Goal: Task Accomplishment & Management: Use online tool/utility

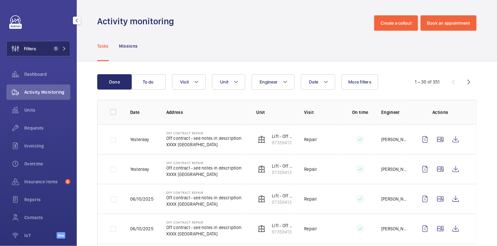
click at [50, 45] on button "Filters 1" at bounding box center [38, 48] width 64 height 15
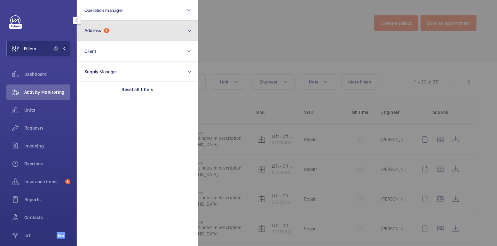
click at [124, 33] on button "Address 1" at bounding box center [137, 30] width 121 height 20
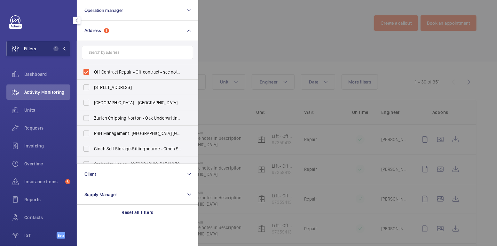
drag, startPoint x: 112, startPoint y: 69, endPoint x: 140, endPoint y: 62, distance: 28.4
click at [112, 69] on span "Off Contract Repair - Off contract - see notes in description, [GEOGRAPHIC_DATA…" at bounding box center [138, 72] width 88 height 6
click at [93, 68] on input "Off Contract Repair - Off contract - see notes in description, [GEOGRAPHIC_DATA…" at bounding box center [86, 72] width 13 height 13
checkbox input "false"
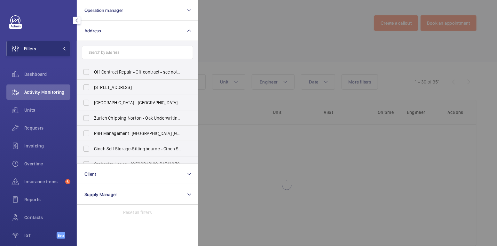
click at [238, 35] on div at bounding box center [446, 123] width 497 height 246
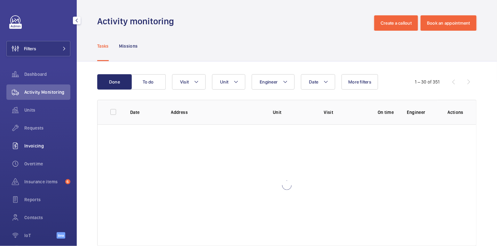
click at [37, 149] on div "Invoicing" at bounding box center [38, 145] width 64 height 15
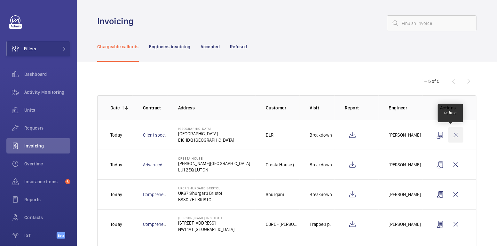
click at [453, 132] on wm-front-icon-button at bounding box center [455, 134] width 15 height 15
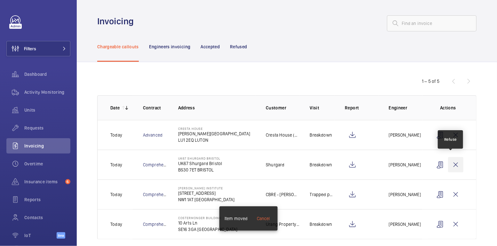
scroll to position [7, 0]
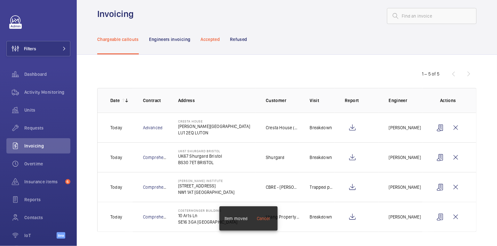
click at [210, 39] on p "Accepted" at bounding box center [209, 39] width 19 height 6
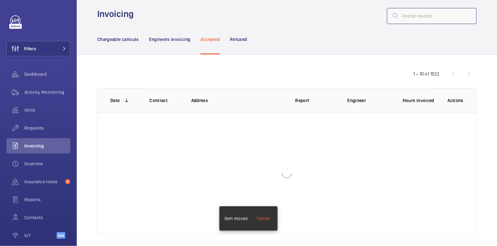
click at [412, 14] on input "text" at bounding box center [431, 16] width 89 height 16
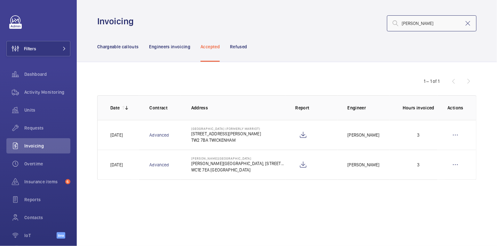
drag, startPoint x: 426, startPoint y: 23, endPoint x: 390, endPoint y: 20, distance: 35.9
click at [390, 20] on input "[PERSON_NAME]" at bounding box center [431, 23] width 89 height 16
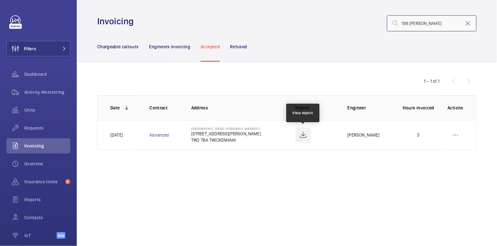
type input "198 [PERSON_NAME]"
click at [304, 135] on wm-front-icon-button at bounding box center [302, 134] width 15 height 15
click at [455, 132] on wm-front-icon-button at bounding box center [454, 134] width 15 height 15
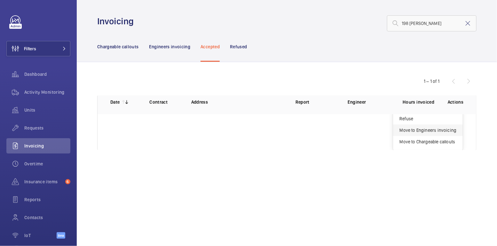
scroll to position [24, 0]
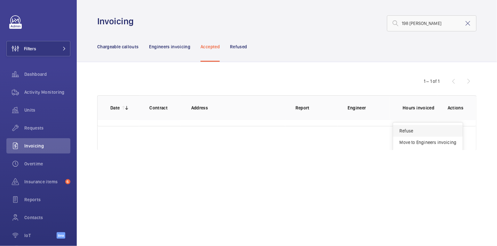
click at [421, 129] on p "Refuse" at bounding box center [427, 131] width 57 height 6
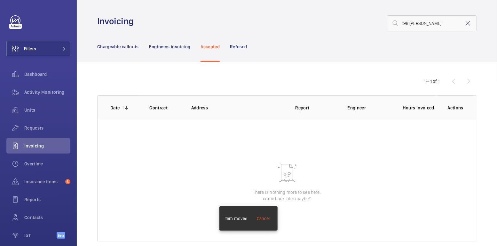
scroll to position [0, 0]
click at [121, 50] on div "Chargeable callouts" at bounding box center [118, 46] width 42 height 30
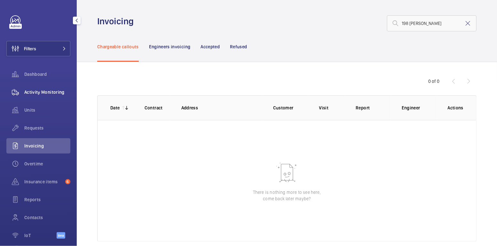
click at [51, 94] on span "Activity Monitoring" at bounding box center [47, 92] width 46 height 6
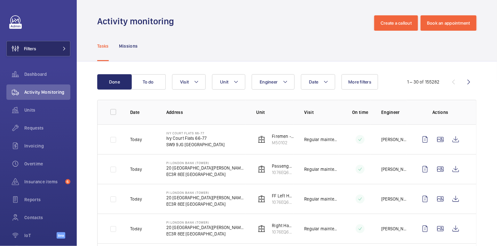
click at [48, 54] on button "Filters" at bounding box center [38, 48] width 64 height 15
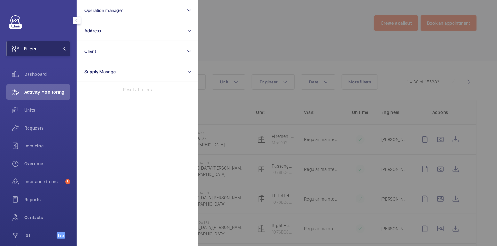
click at [48, 54] on button "Filters" at bounding box center [38, 48] width 64 height 15
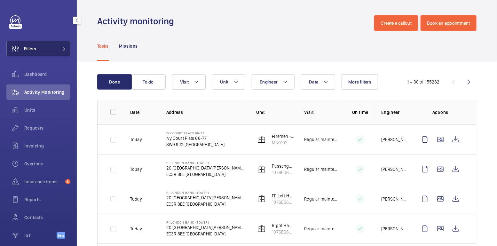
click at [51, 50] on button "Filters" at bounding box center [38, 48] width 64 height 15
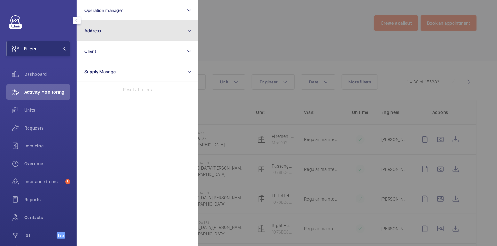
click at [107, 34] on button "Address" at bounding box center [137, 30] width 121 height 20
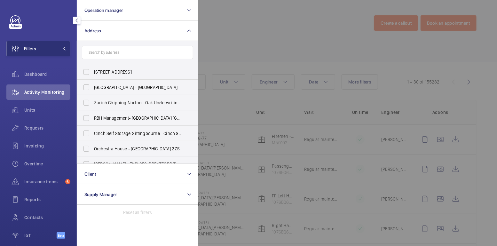
click at [253, 14] on div at bounding box center [446, 123] width 497 height 246
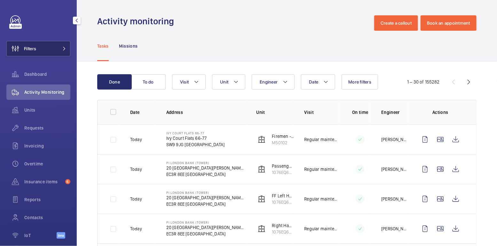
drag, startPoint x: 44, startPoint y: 50, endPoint x: 48, endPoint y: 50, distance: 3.3
click at [44, 50] on button "Filters" at bounding box center [38, 48] width 64 height 15
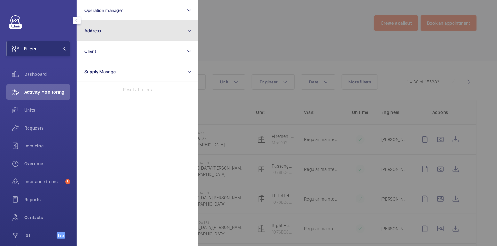
click at [106, 36] on button "Address" at bounding box center [137, 30] width 121 height 20
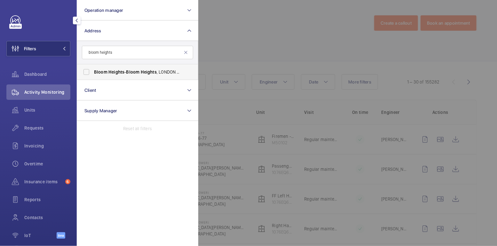
type input "bloom heights"
click at [127, 72] on span "Bloom" at bounding box center [132, 71] width 13 height 5
click at [93, 72] on input "[GEOGRAPHIC_DATA] - [GEOGRAPHIC_DATA]" at bounding box center [86, 72] width 13 height 13
checkbox input "true"
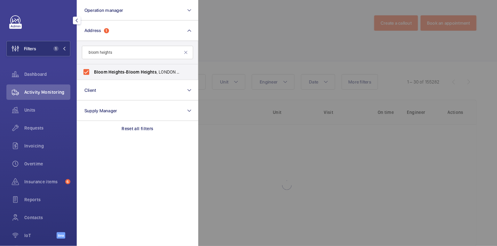
click at [234, 44] on div at bounding box center [446, 123] width 497 height 246
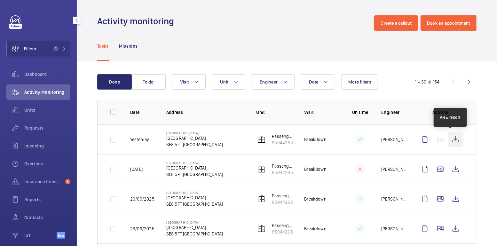
click at [452, 140] on wm-front-icon-button at bounding box center [455, 139] width 15 height 15
